Goal: Navigation & Orientation: Find specific page/section

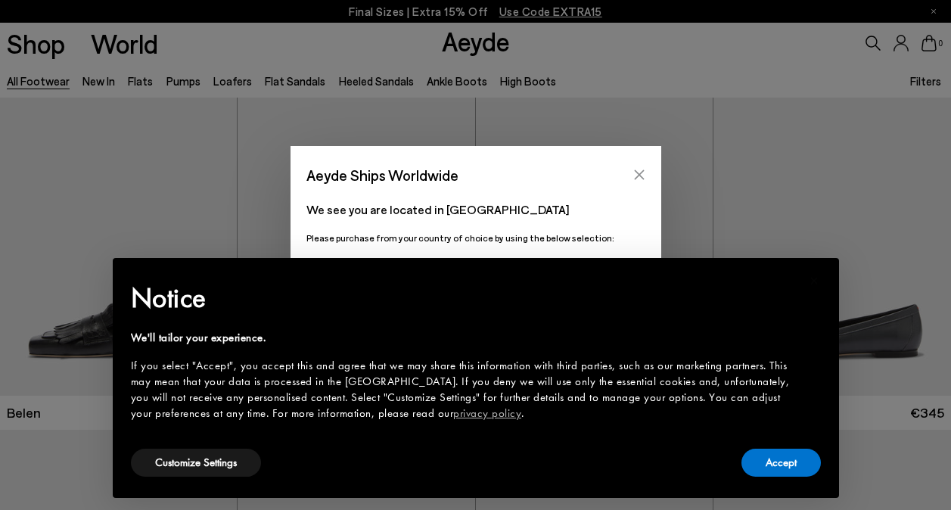
click at [635, 172] on icon "Close" at bounding box center [639, 175] width 10 height 10
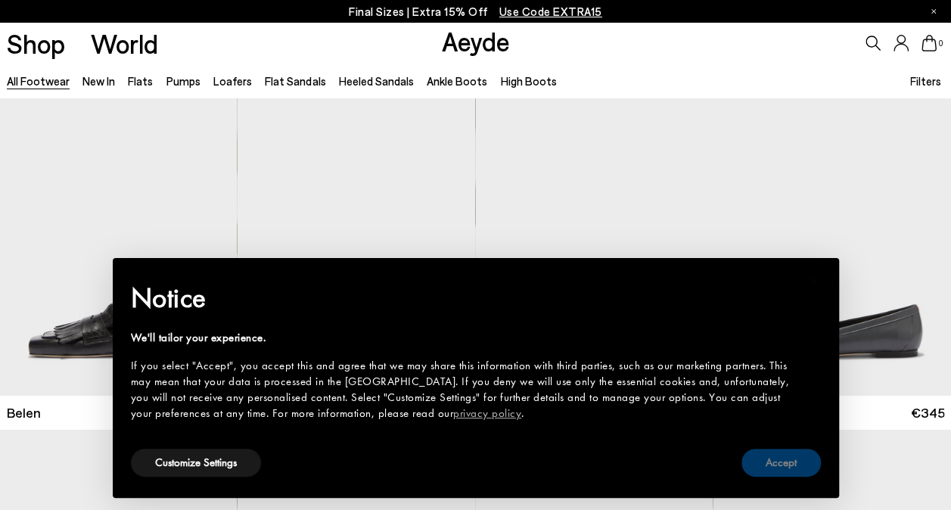
click at [770, 468] on button "Accept" at bounding box center [780, 463] width 79 height 28
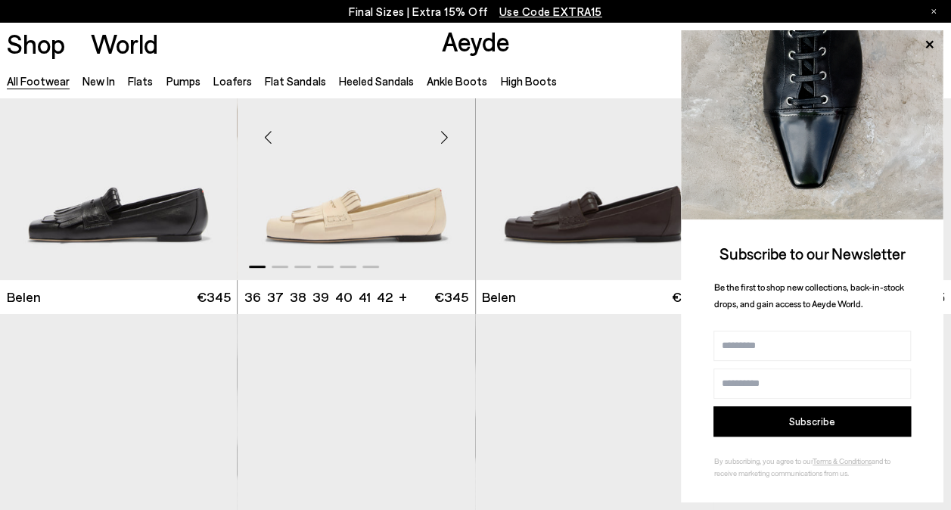
scroll to position [116, 0]
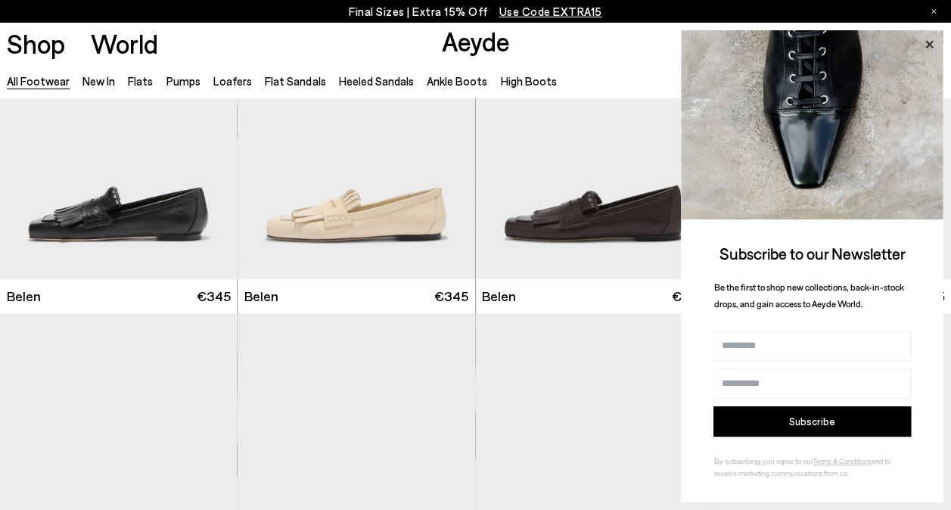
click at [927, 39] on icon at bounding box center [929, 45] width 20 height 20
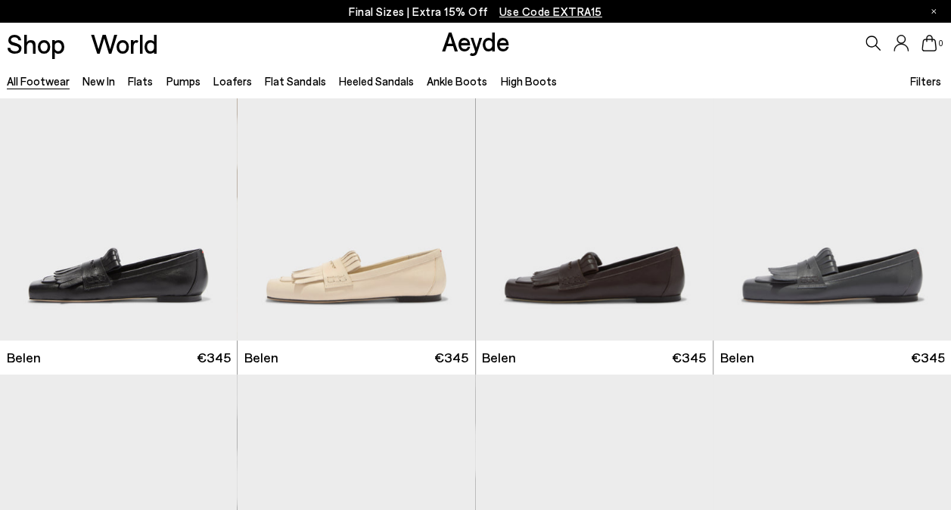
scroll to position [15, 0]
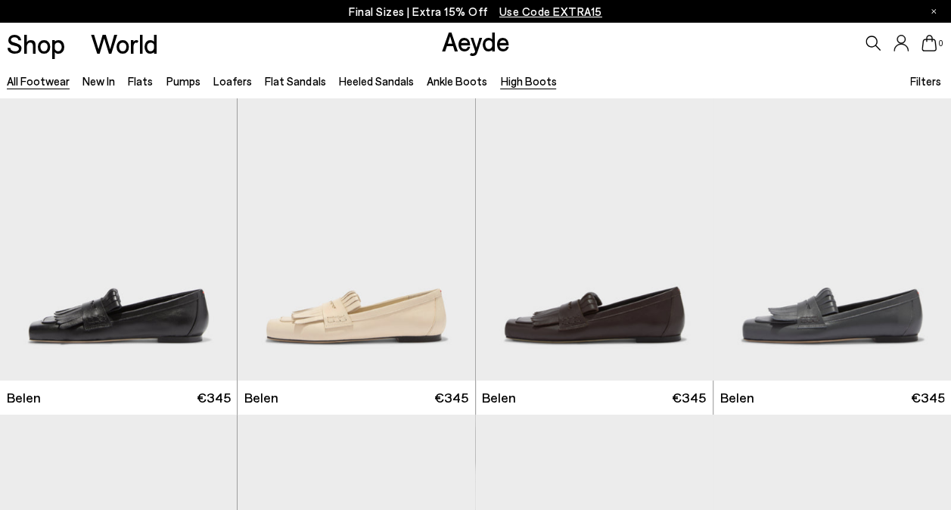
click at [523, 77] on link "High Boots" at bounding box center [528, 81] width 56 height 14
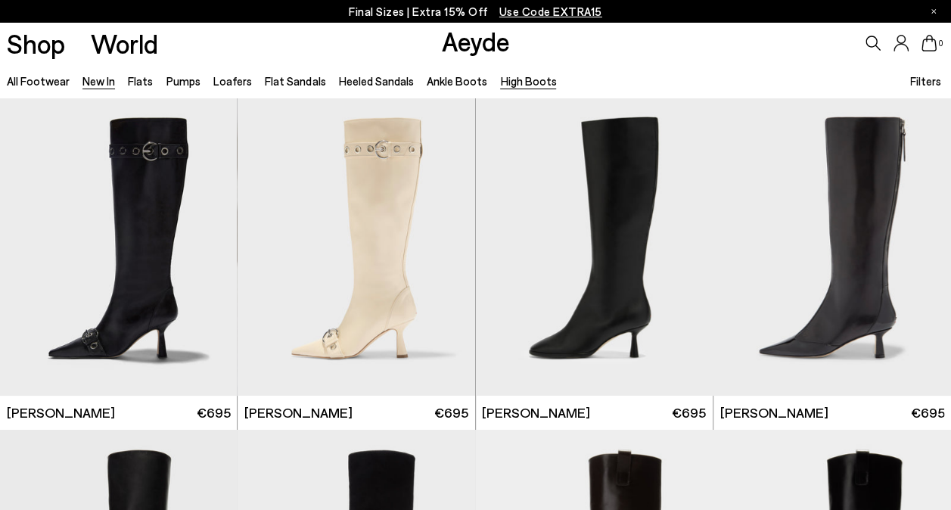
click at [92, 85] on link "New In" at bounding box center [98, 81] width 33 height 14
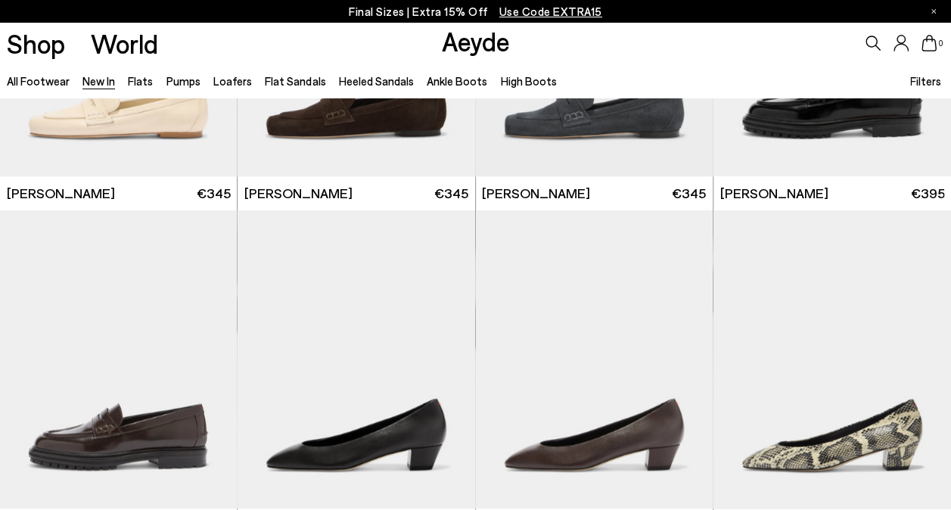
scroll to position [1190, 0]
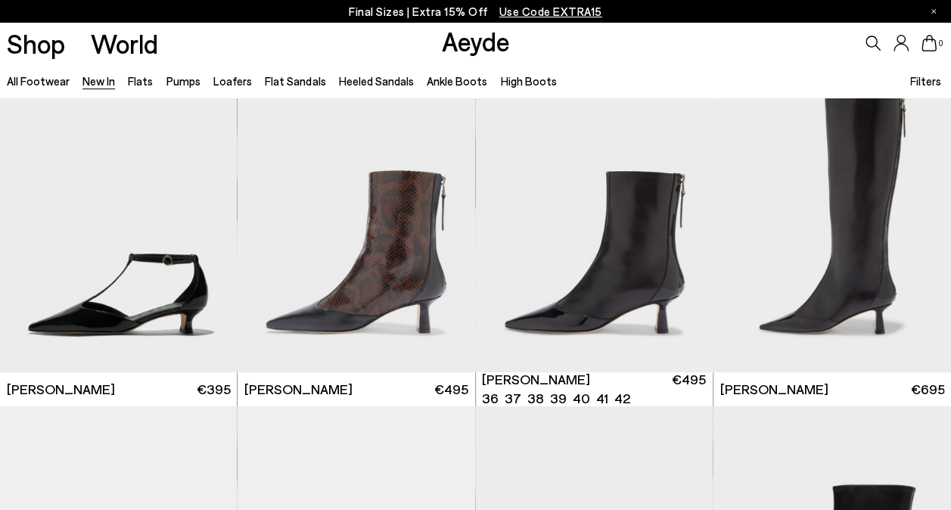
scroll to position [3020, 0]
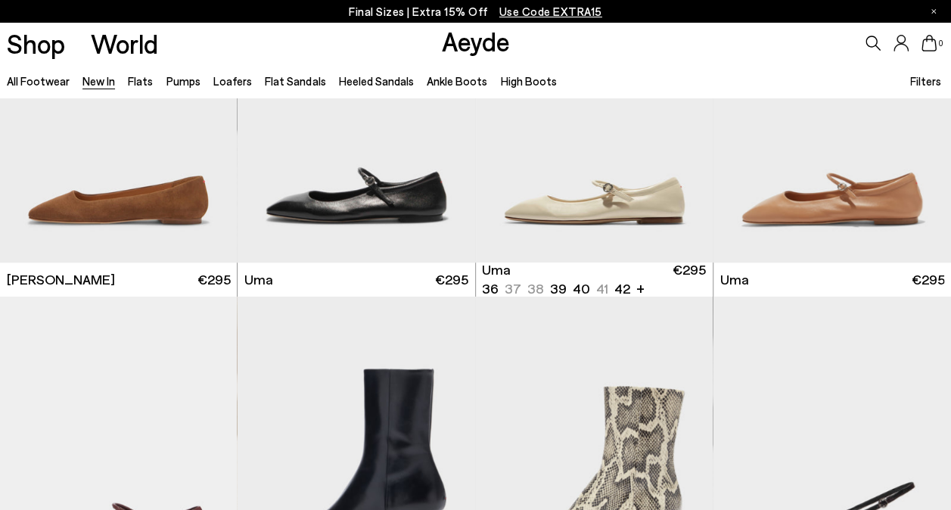
scroll to position [6262, 0]
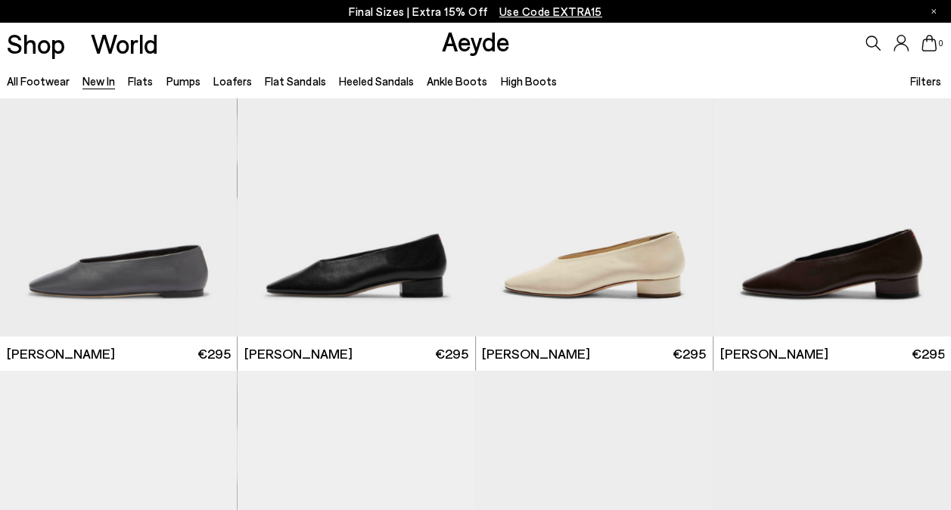
scroll to position [8040, 0]
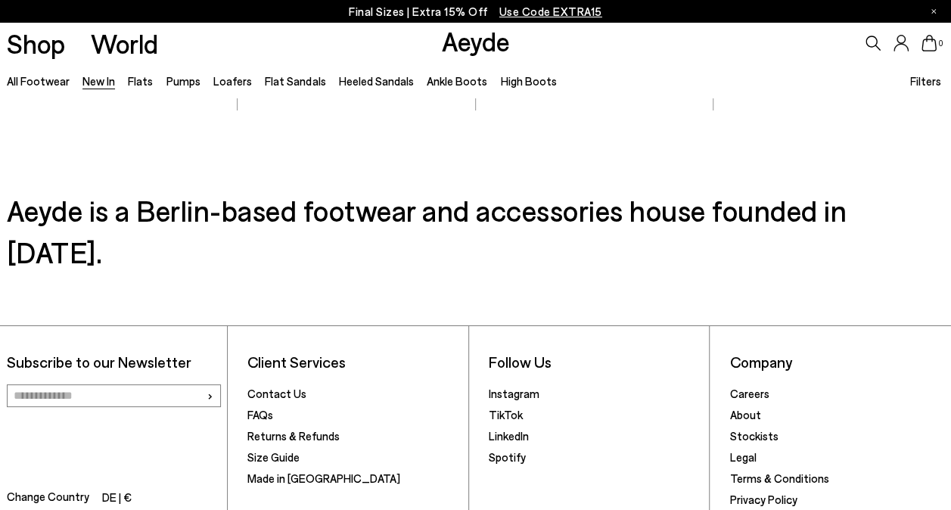
scroll to position [11279, 0]
